Goal: Find specific page/section: Find specific page/section

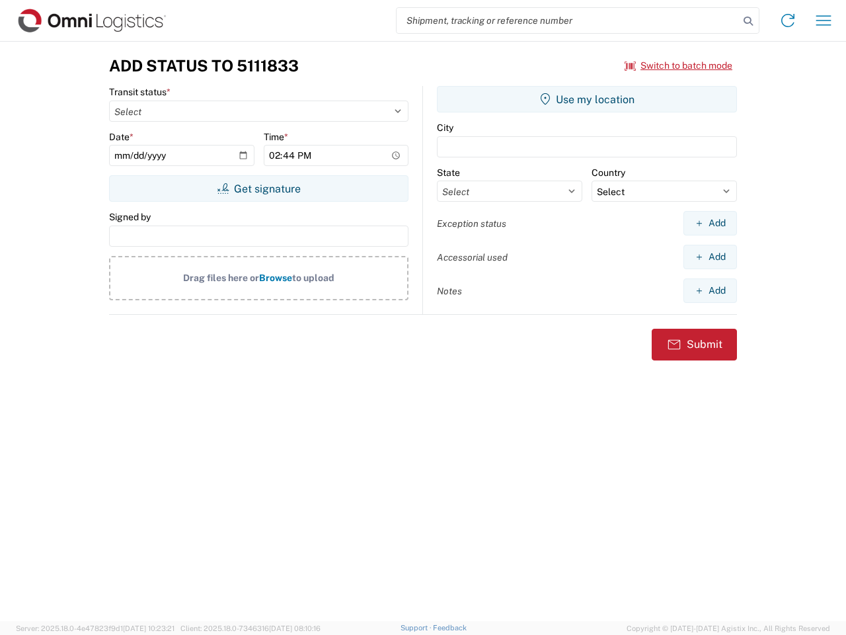
click at [568, 20] on input "search" at bounding box center [568, 20] width 343 height 25
click at [749, 21] on icon at bounding box center [748, 21] width 19 height 19
click at [788, 20] on icon at bounding box center [788, 20] width 21 height 21
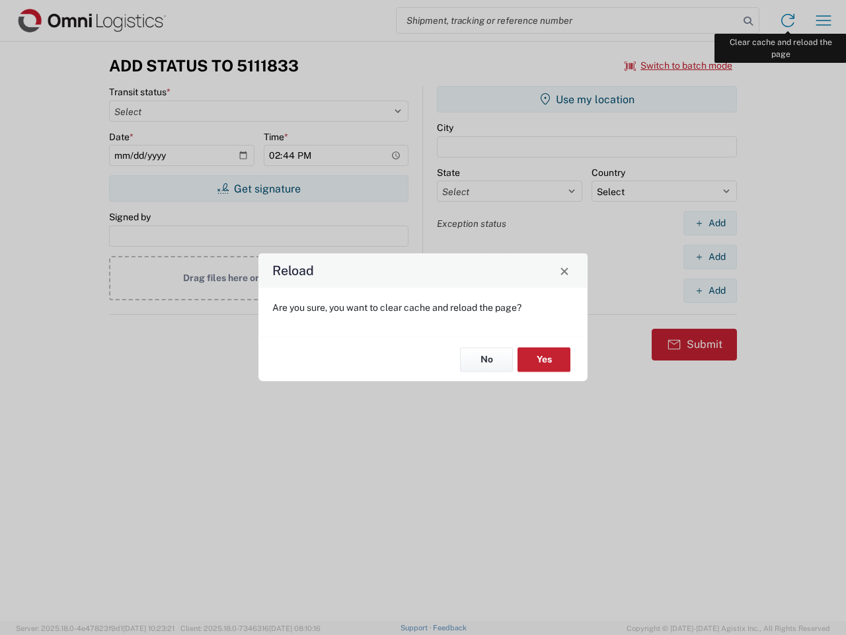
click at [824, 20] on div "Reload Are you sure, you want to clear cache and reload the page? No Yes" at bounding box center [423, 317] width 846 height 635
click at [679, 65] on div "Reload Are you sure, you want to clear cache and reload the page? No Yes" at bounding box center [423, 317] width 846 height 635
click at [259, 188] on div "Reload Are you sure, you want to clear cache and reload the page? No Yes" at bounding box center [423, 317] width 846 height 635
click at [587, 99] on div "Reload Are you sure, you want to clear cache and reload the page? No Yes" at bounding box center [423, 317] width 846 height 635
click at [710, 223] on div "Reload Are you sure, you want to clear cache and reload the page? No Yes" at bounding box center [423, 317] width 846 height 635
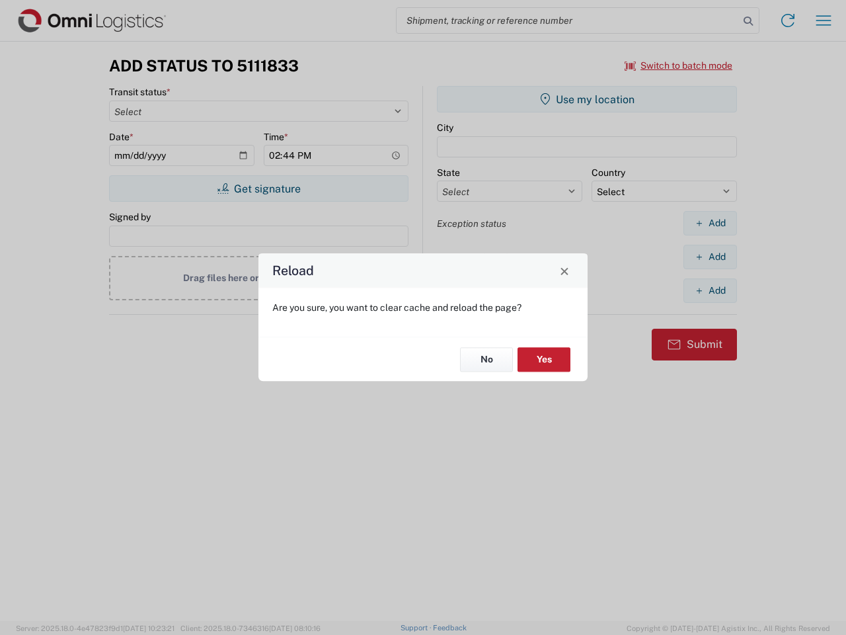
click at [710, 257] on div "Reload Are you sure, you want to clear cache and reload the page? No Yes" at bounding box center [423, 317] width 846 height 635
click at [710, 290] on div "Reload Are you sure, you want to clear cache and reload the page? No Yes" at bounding box center [423, 317] width 846 height 635
